Goal: Task Accomplishment & Management: Complete application form

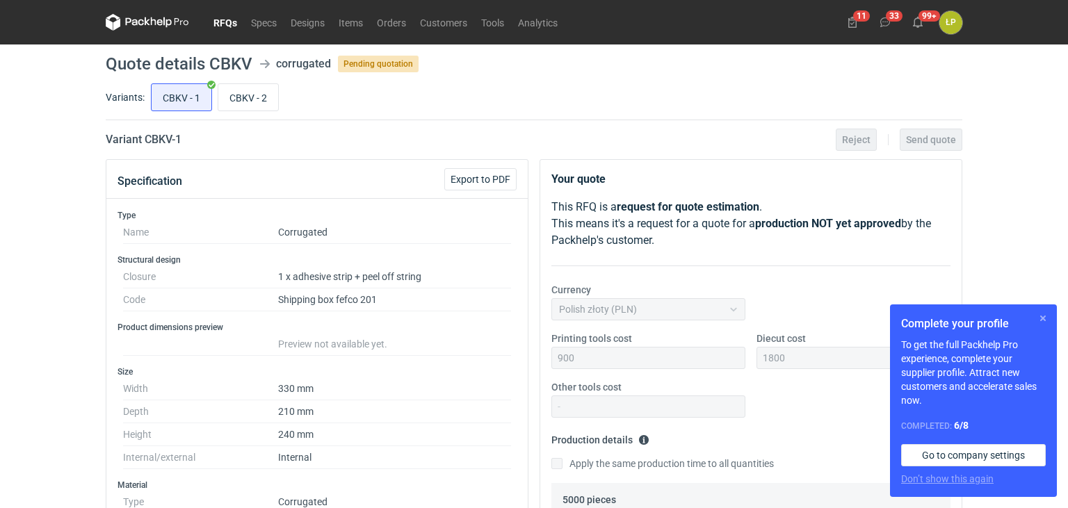
click at [1044, 318] on button "button" at bounding box center [1043, 318] width 17 height 17
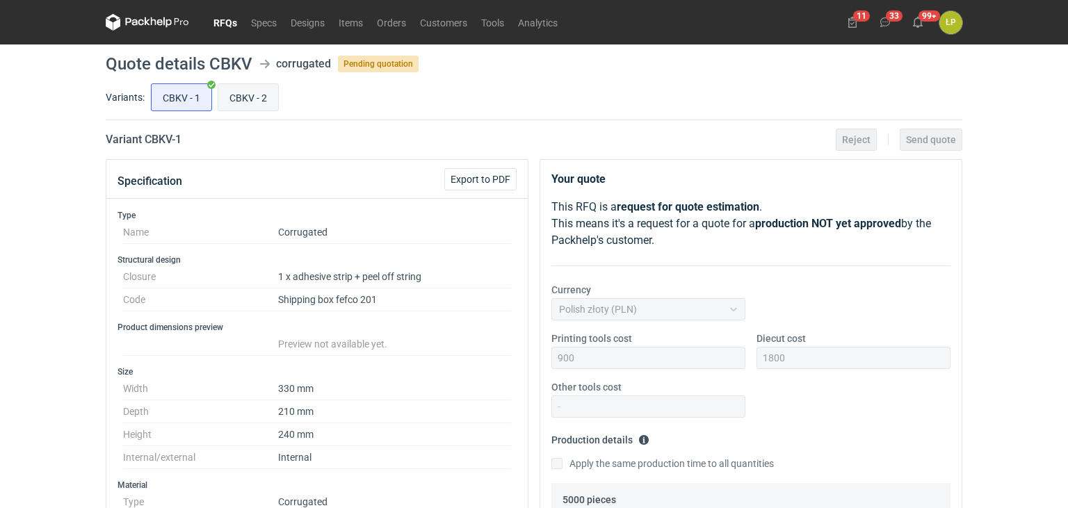
click at [246, 106] on input "CBKV - 2" at bounding box center [248, 97] width 60 height 26
radio input "true"
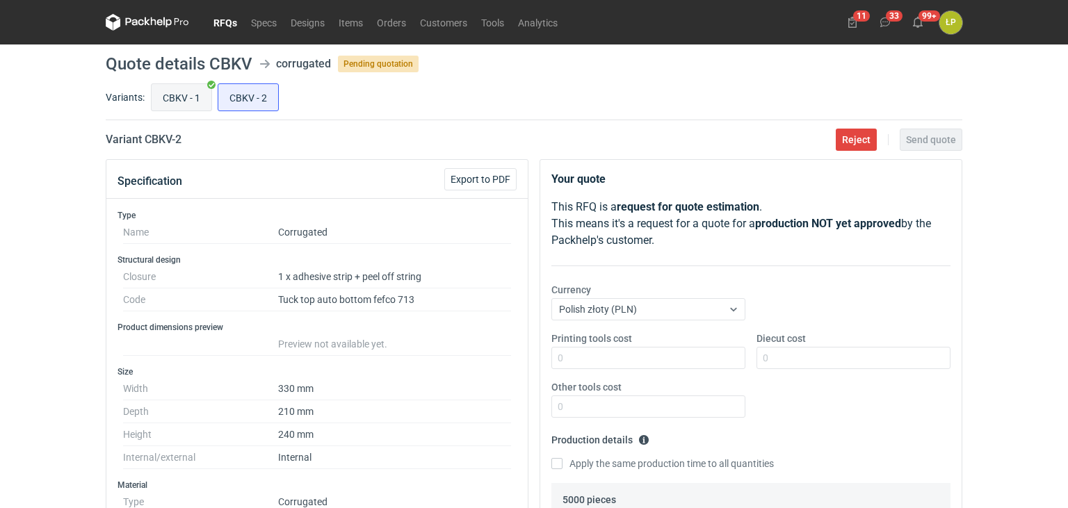
click at [193, 110] on input "CBKV - 1" at bounding box center [182, 97] width 60 height 26
radio input "true"
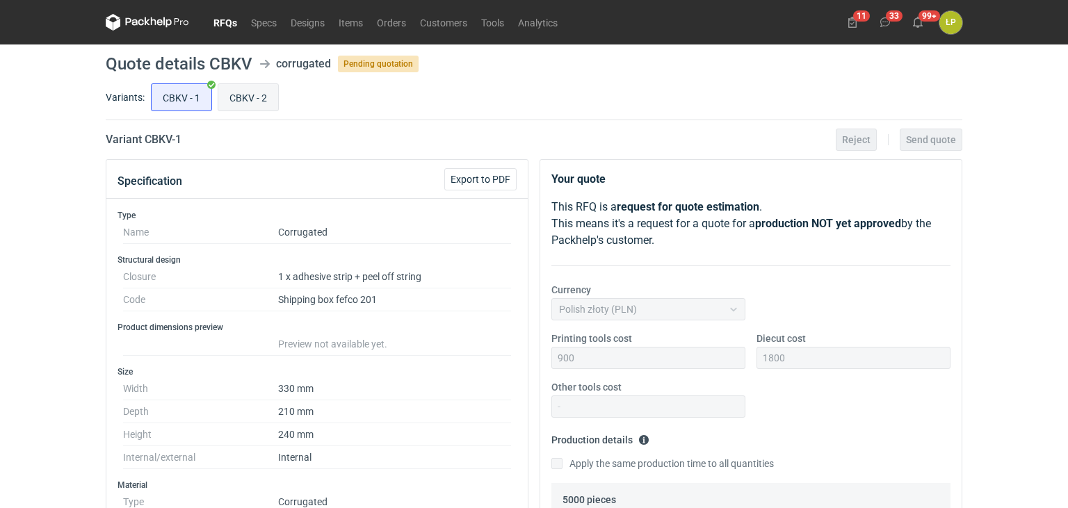
click at [232, 97] on input "CBKV - 2" at bounding box center [248, 97] width 60 height 26
radio input "true"
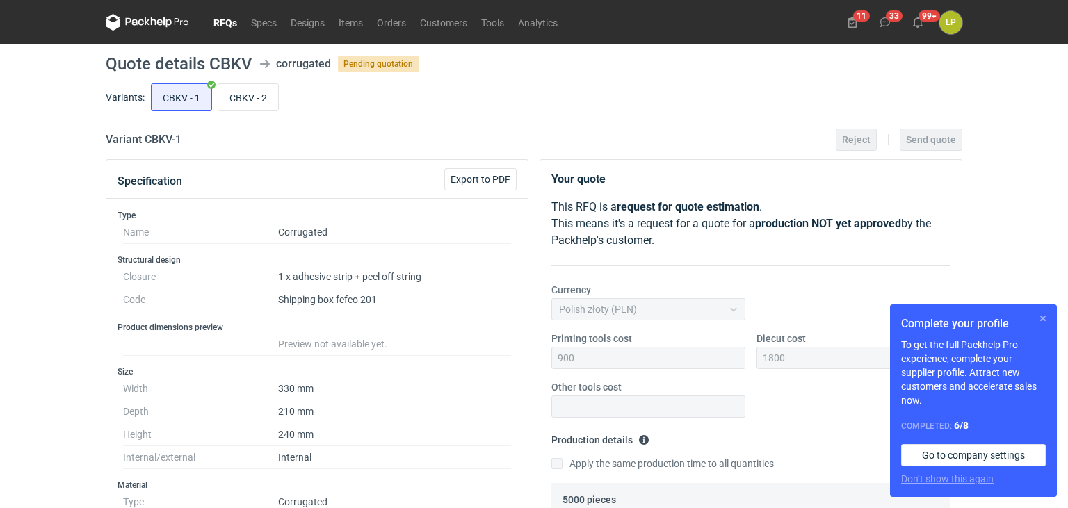
click at [1040, 318] on button "button" at bounding box center [1043, 318] width 17 height 17
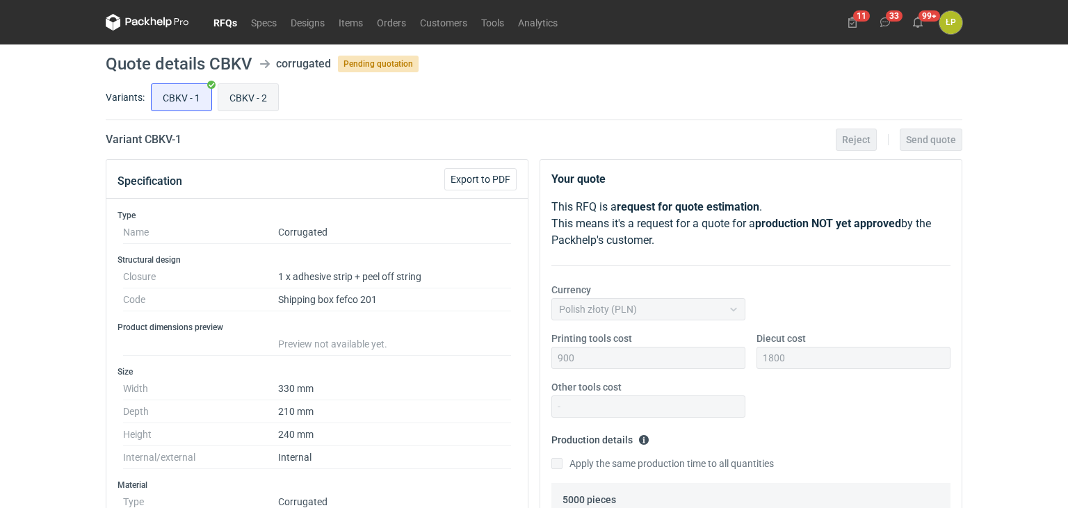
click at [234, 102] on input "CBKV - 2" at bounding box center [248, 97] width 60 height 26
radio input "true"
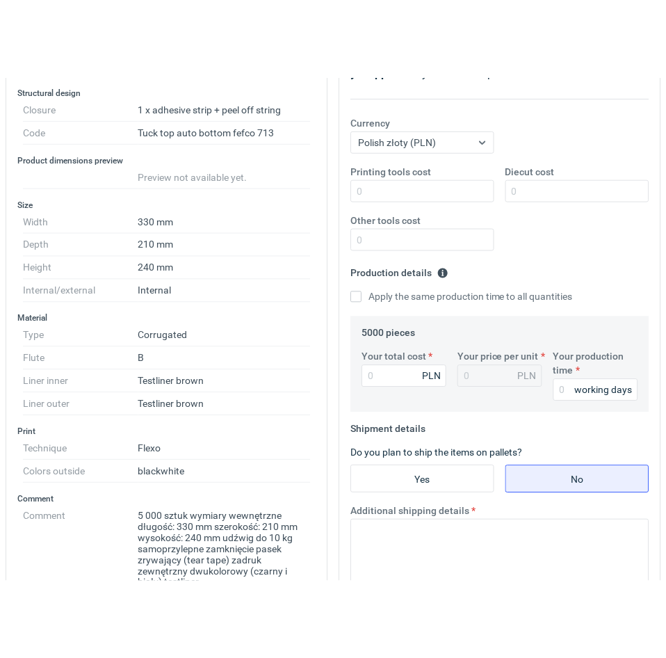
scroll to position [245, 0]
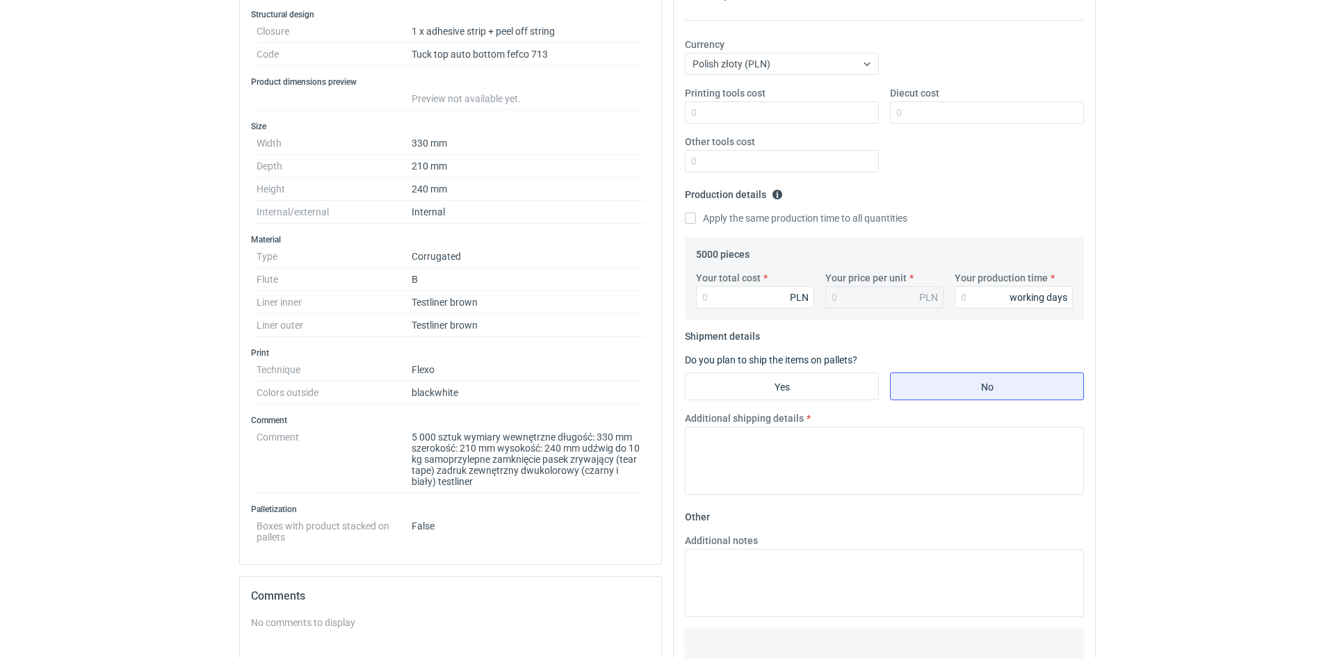
click at [1067, 268] on div "RFQs Specs Designs Items Orders Customers Tools Analytics 11 33 99+ ŁP Łukasz P…" at bounding box center [667, 84] width 1335 height 658
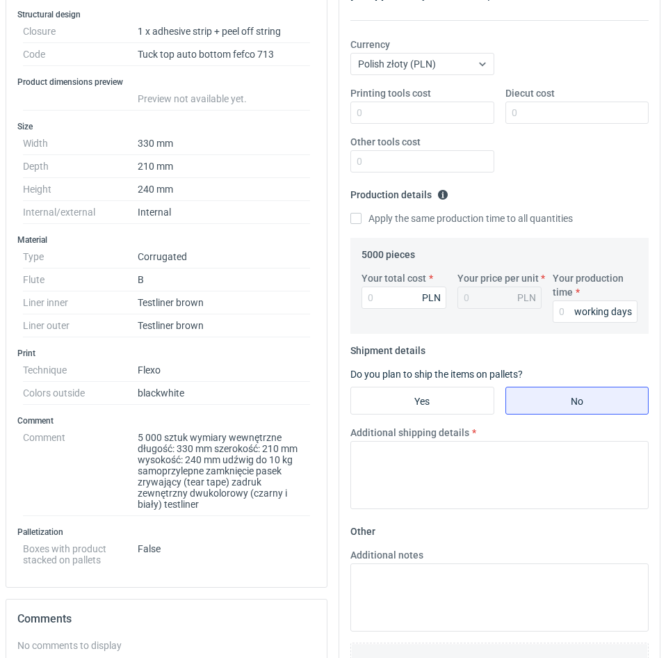
scroll to position [0, 0]
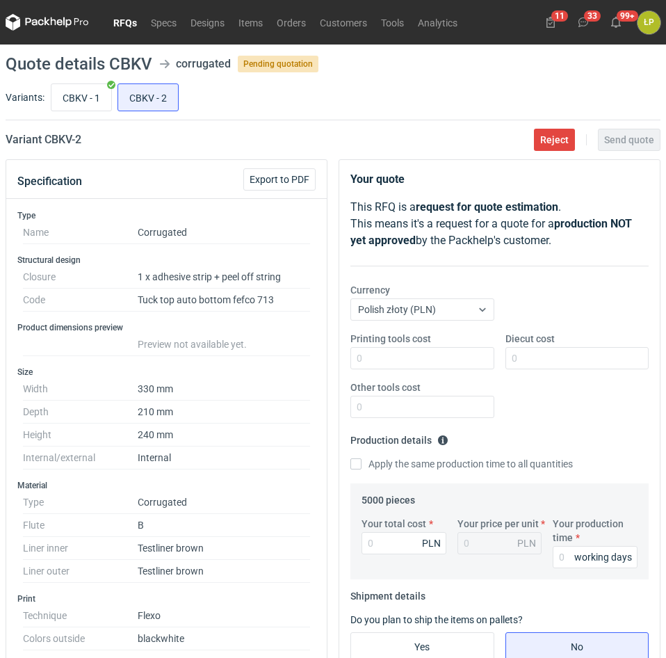
click at [64, 144] on h2 "Variant CBKV - 2" at bounding box center [44, 139] width 76 height 17
copy h2 "CBKV"
click at [98, 105] on input "CBKV - 1" at bounding box center [81, 97] width 60 height 26
radio input "true"
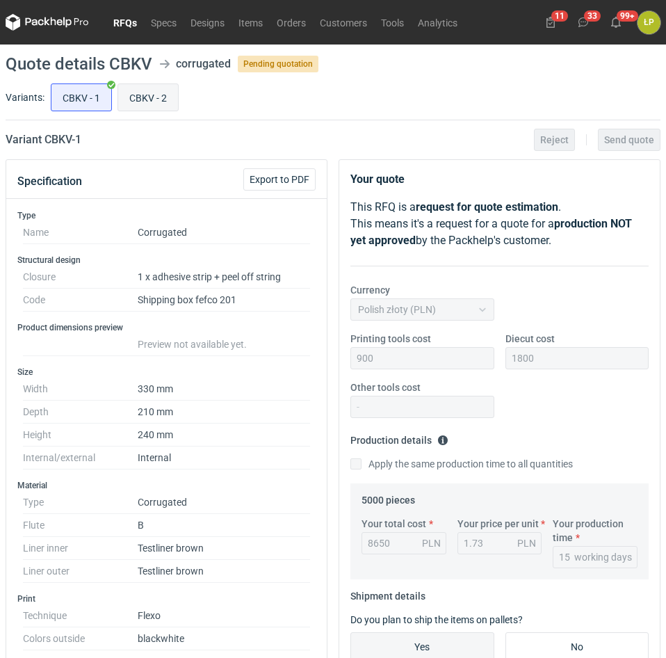
click at [170, 93] on input "CBKV - 2" at bounding box center [148, 97] width 60 height 26
radio input "true"
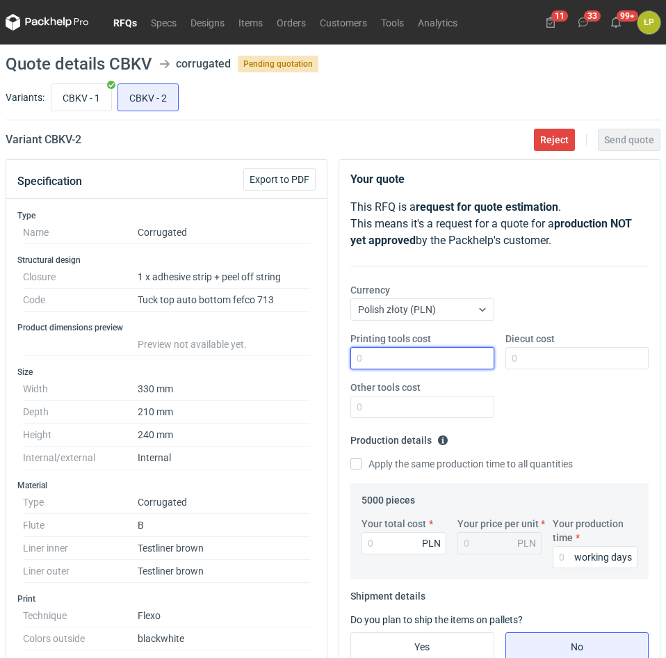
click at [409, 350] on input "Printing tools cost" at bounding box center [422, 358] width 144 height 22
type input "900"
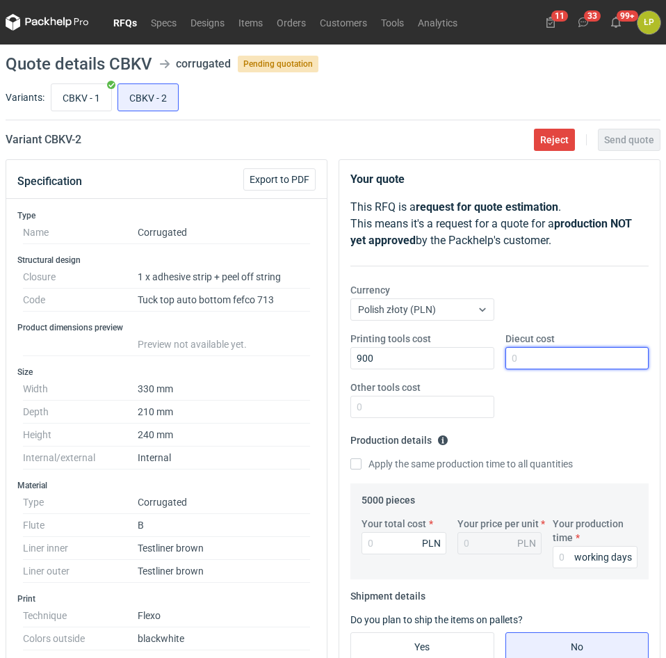
drag, startPoint x: 556, startPoint y: 357, endPoint x: 565, endPoint y: 370, distance: 16.0
click at [552, 357] on input "Diecut cost" at bounding box center [578, 358] width 144 height 22
type input "1900"
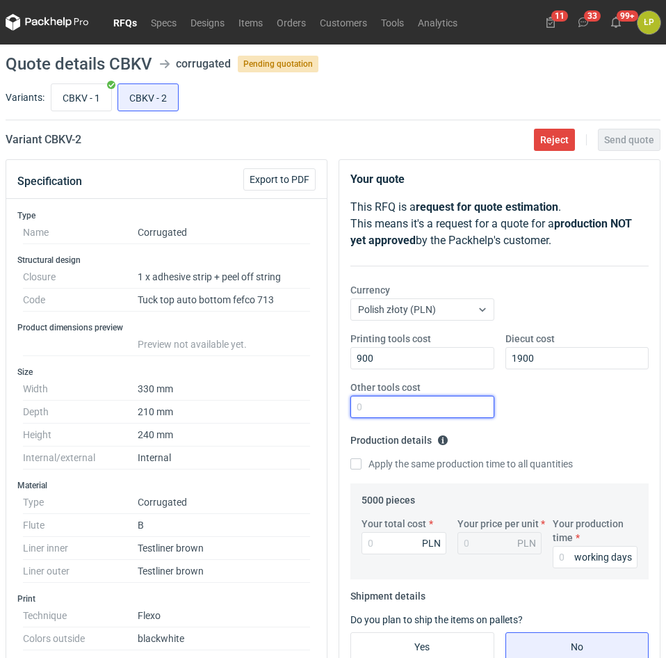
click at [442, 409] on input "Other tools cost" at bounding box center [422, 407] width 144 height 22
type input "0"
click at [526, 423] on div "Printing tools cost 900 Diecut cost 1900 Other tools cost 0" at bounding box center [499, 380] width 309 height 97
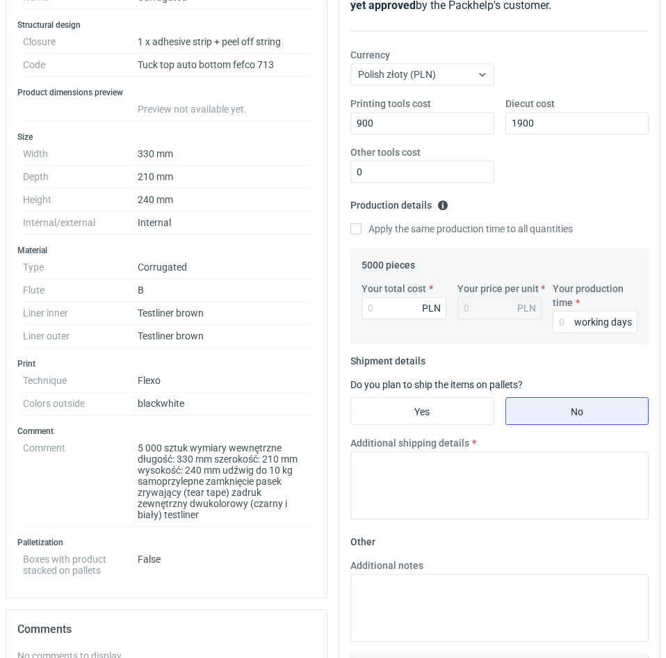
scroll to position [236, 0]
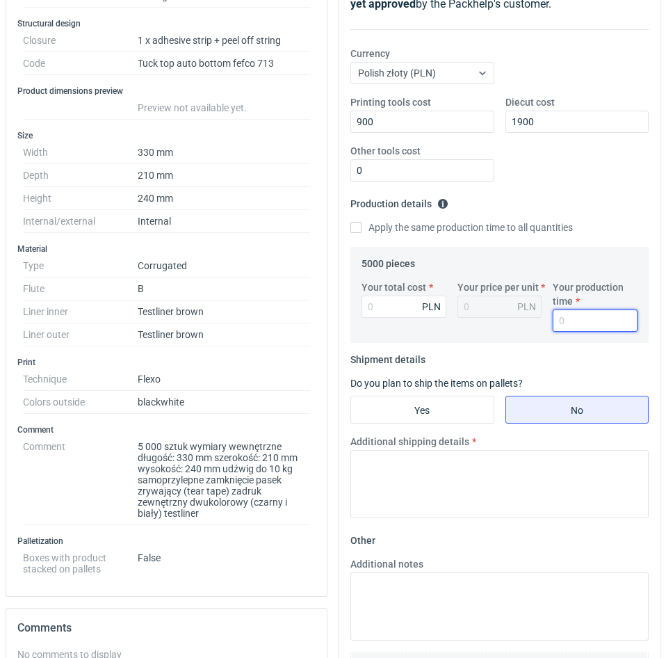
click at [563, 326] on input "Your production time" at bounding box center [595, 320] width 85 height 22
type input "15"
click at [380, 305] on input "Your total cost" at bounding box center [404, 307] width 85 height 22
type input "9100"
type input "1.82"
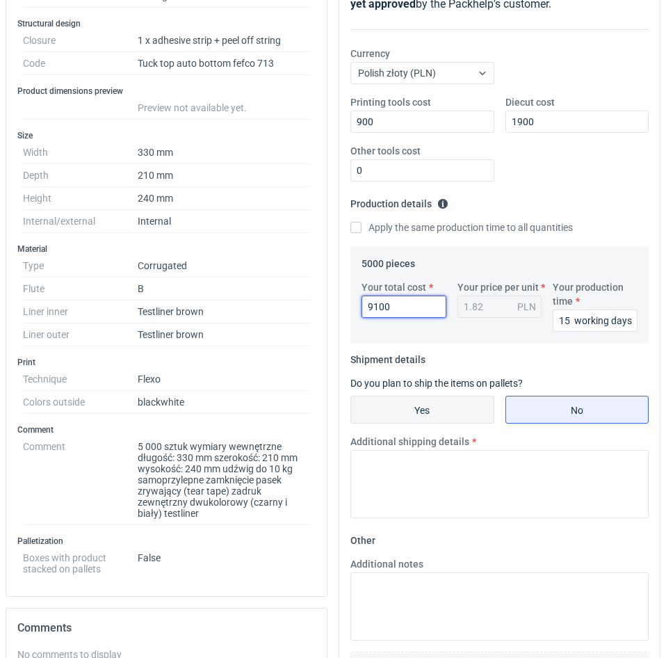
type input "9100"
click at [410, 403] on input "Yes" at bounding box center [422, 409] width 143 height 26
radio input "true"
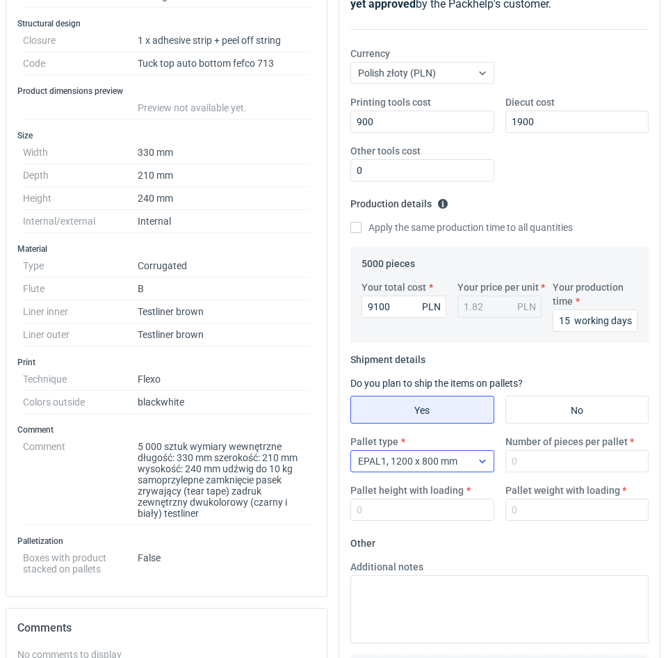
click at [432, 459] on span "EPAL1, 1200 x 800 mm" at bounding box center [407, 460] width 99 height 11
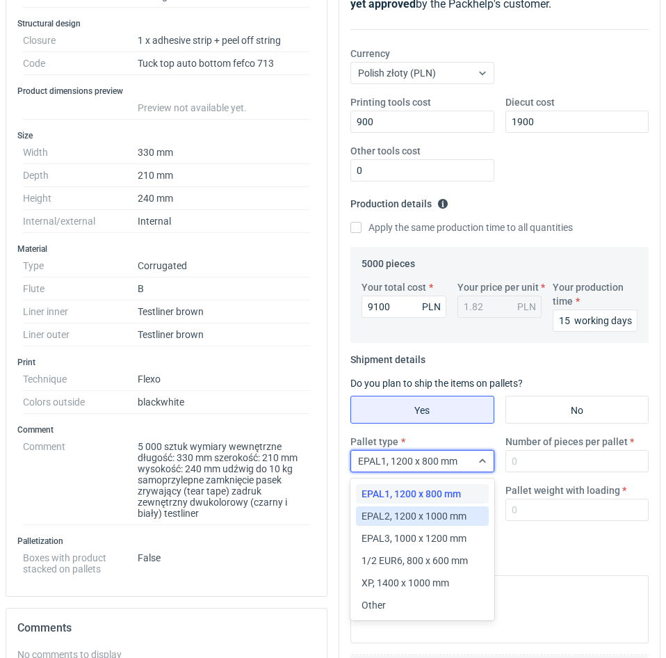
click at [429, 507] on div "EPAL2, 1200 x 1000 mm" at bounding box center [422, 515] width 133 height 19
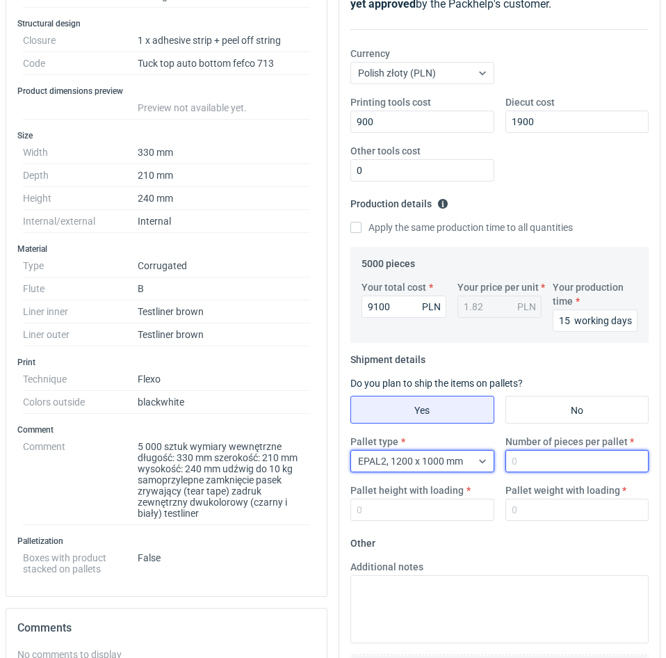
click at [526, 467] on input "Number of pieces per pallet" at bounding box center [578, 461] width 144 height 22
click at [526, 464] on input "Number of pieces per pallet" at bounding box center [578, 461] width 144 height 22
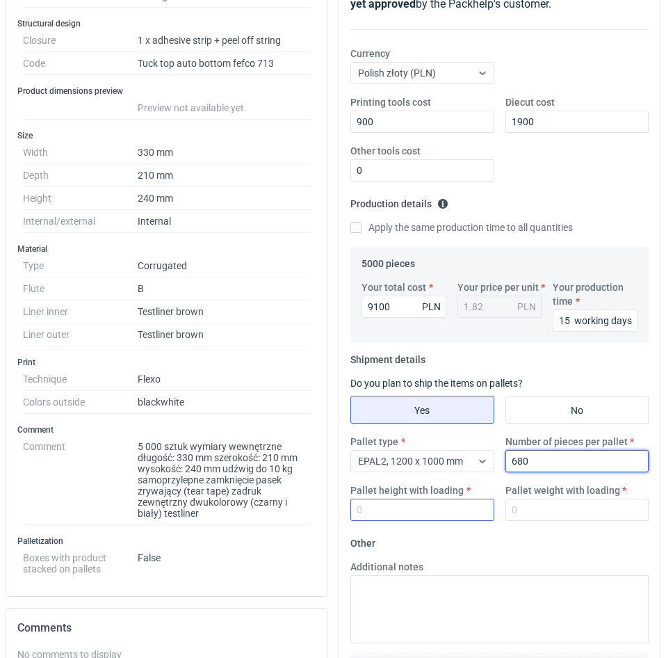
type input "680"
click at [405, 503] on input "Pallet height with loading" at bounding box center [422, 510] width 144 height 22
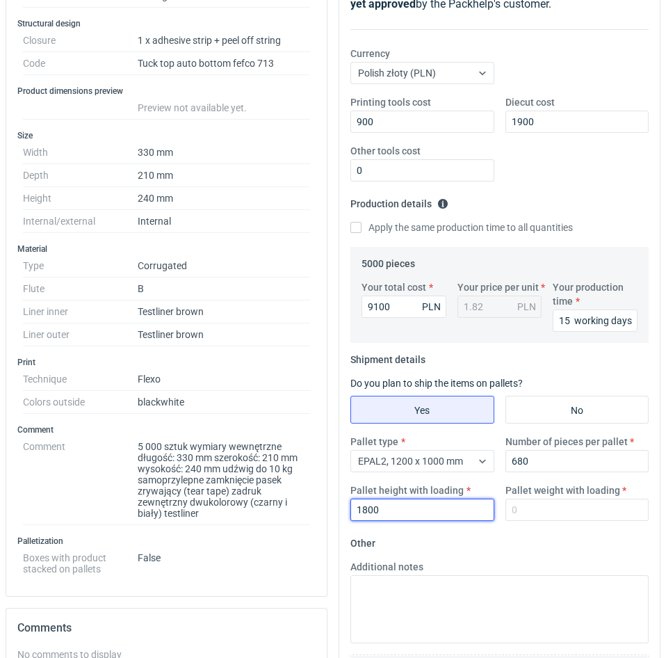
type input "1800"
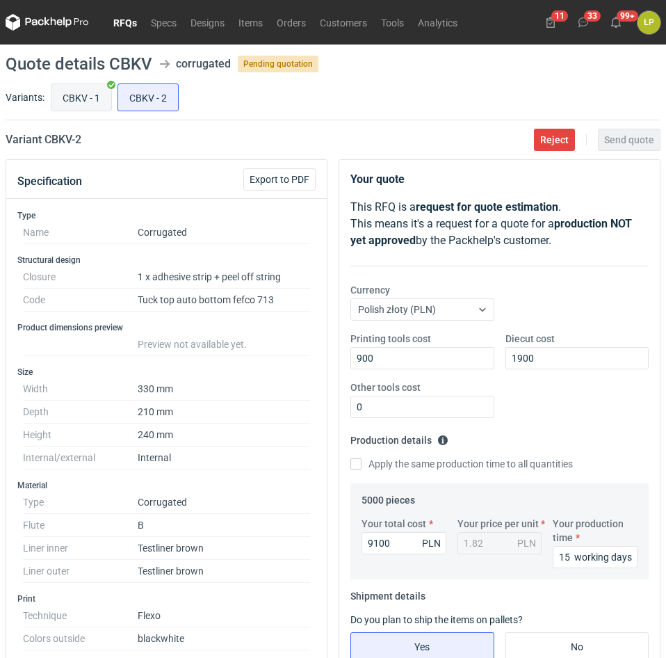
click at [92, 101] on input "CBKV - 1" at bounding box center [81, 97] width 60 height 26
radio input "true"
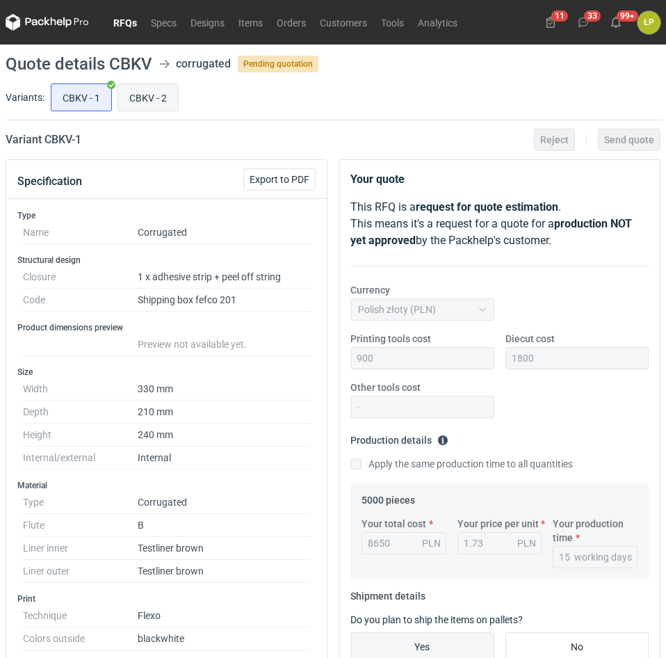
click at [148, 101] on input "CBKV - 2" at bounding box center [148, 97] width 60 height 26
radio input "true"
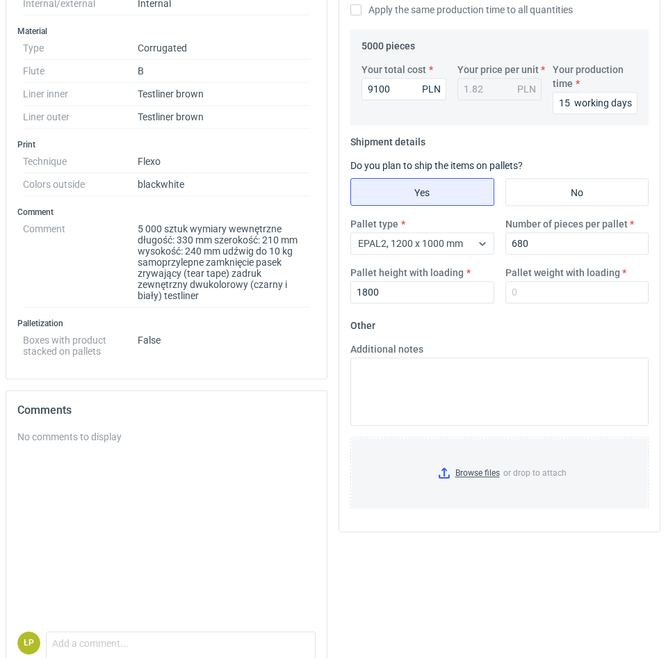
scroll to position [520, 0]
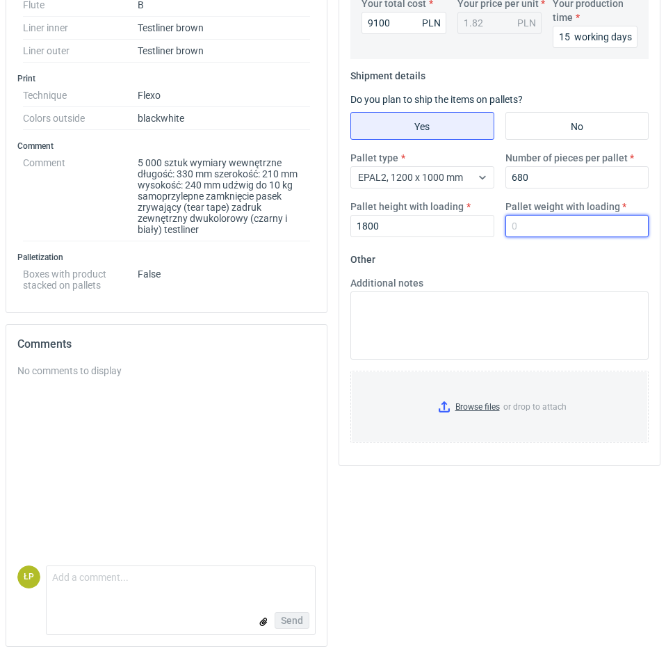
click at [515, 220] on input "Pallet weight with loading" at bounding box center [578, 226] width 144 height 22
type input "250"
click at [535, 261] on fieldset "Other Additional notes Browse files or drop to attach" at bounding box center [499, 351] width 298 height 206
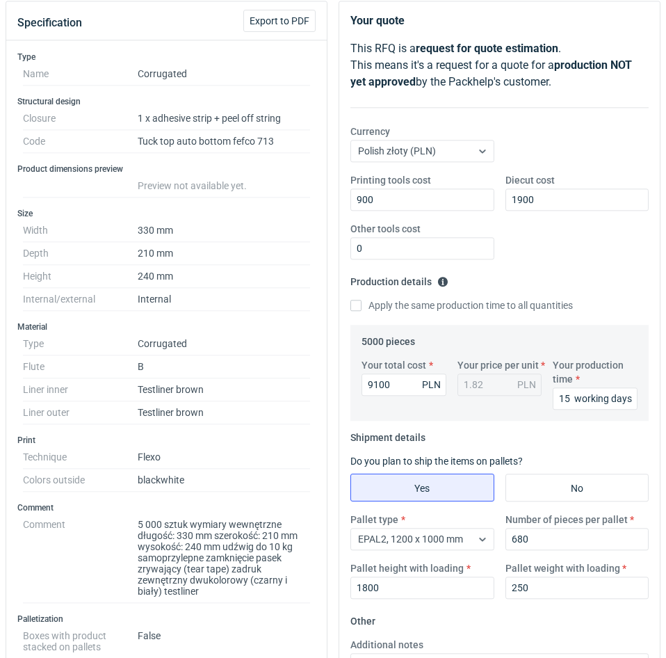
scroll to position [0, 0]
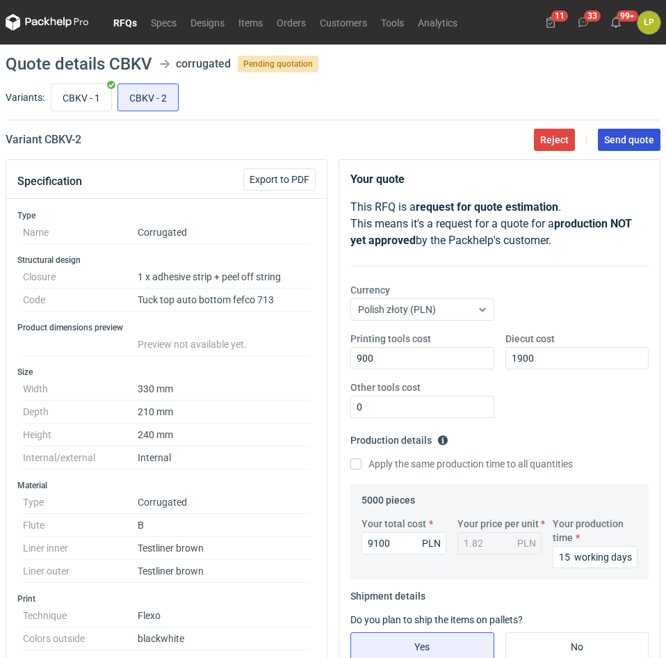
click at [609, 143] on span "Send quote" at bounding box center [629, 140] width 50 height 10
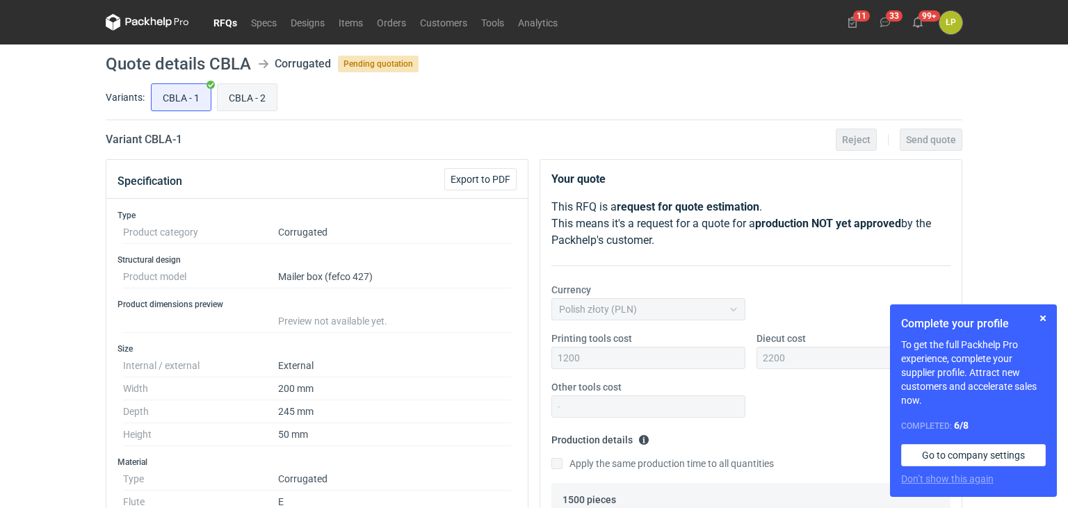
click at [251, 98] on input "CBLA - 2" at bounding box center [247, 97] width 59 height 26
radio input "true"
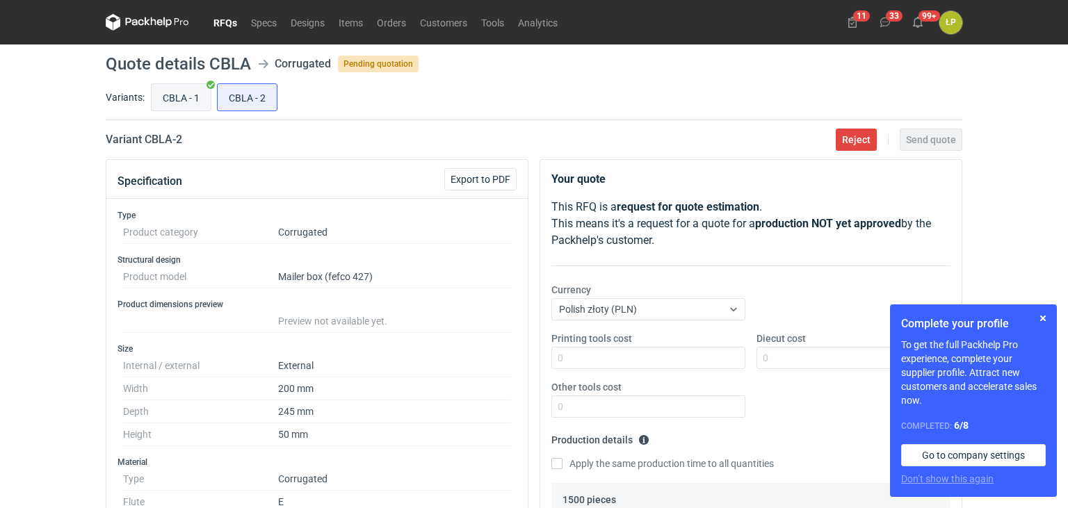
click at [179, 95] on input "CBLA - 1" at bounding box center [181, 97] width 59 height 26
radio input "true"
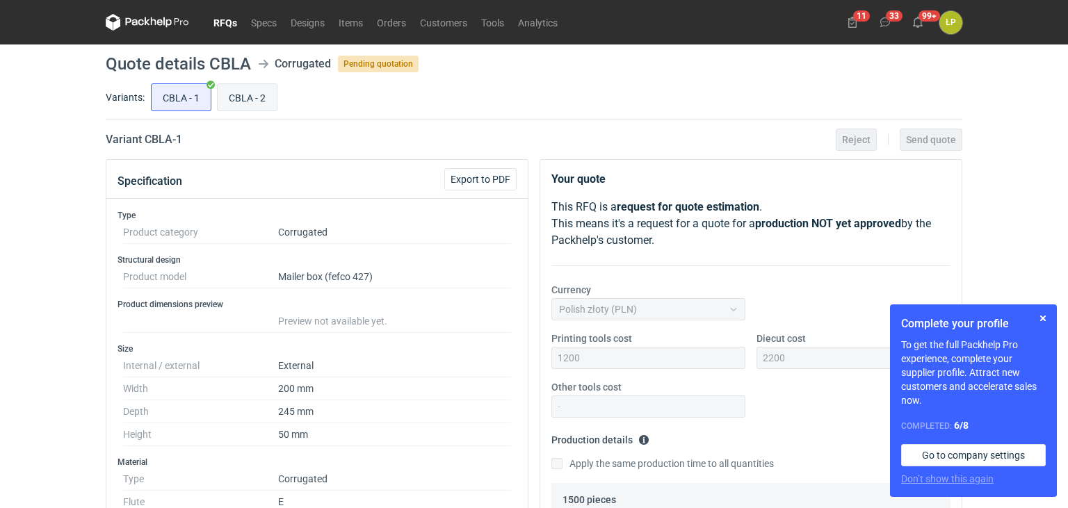
click at [229, 102] on input "CBLA - 2" at bounding box center [247, 97] width 59 height 26
radio input "true"
